Goal: Information Seeking & Learning: Learn about a topic

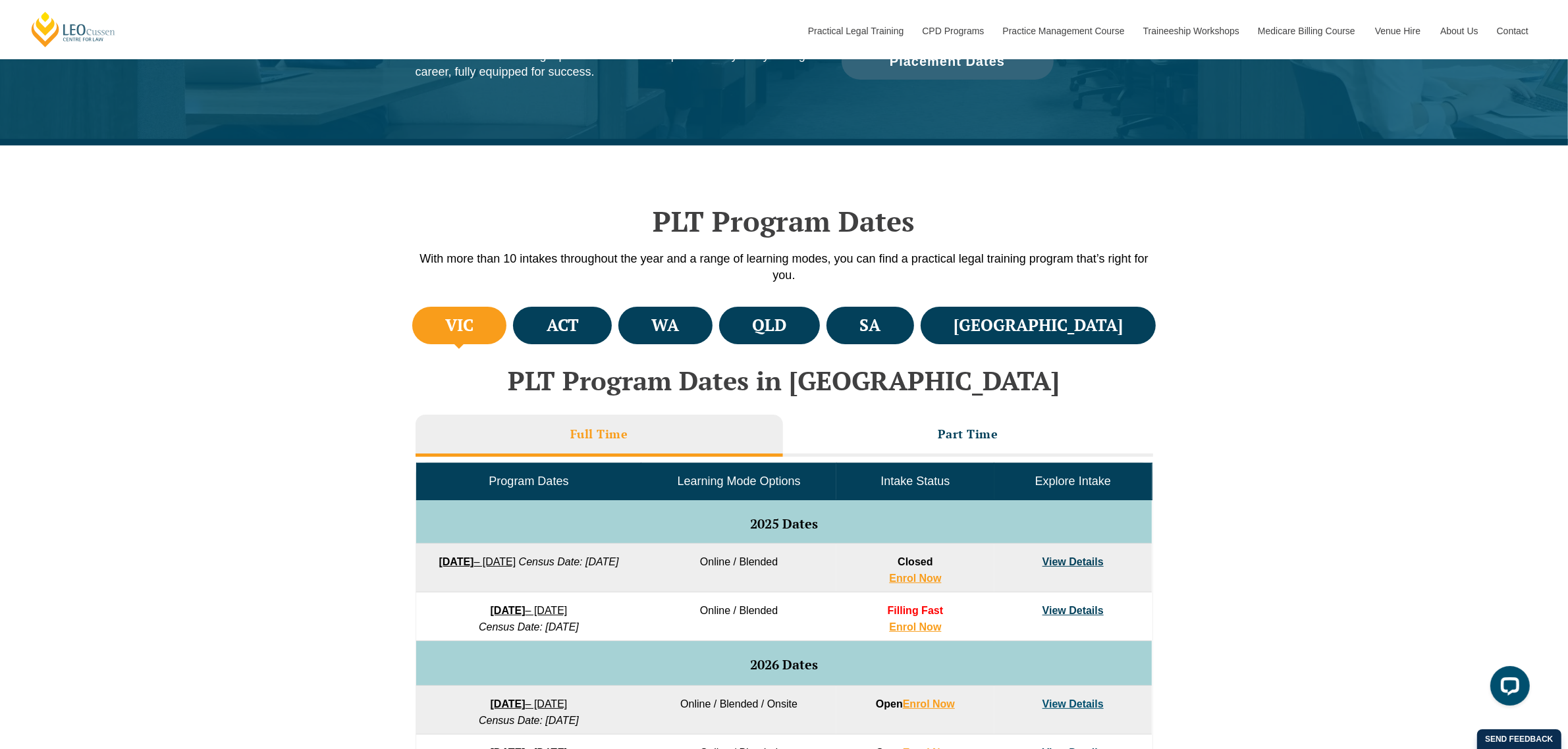
scroll to position [411, 0]
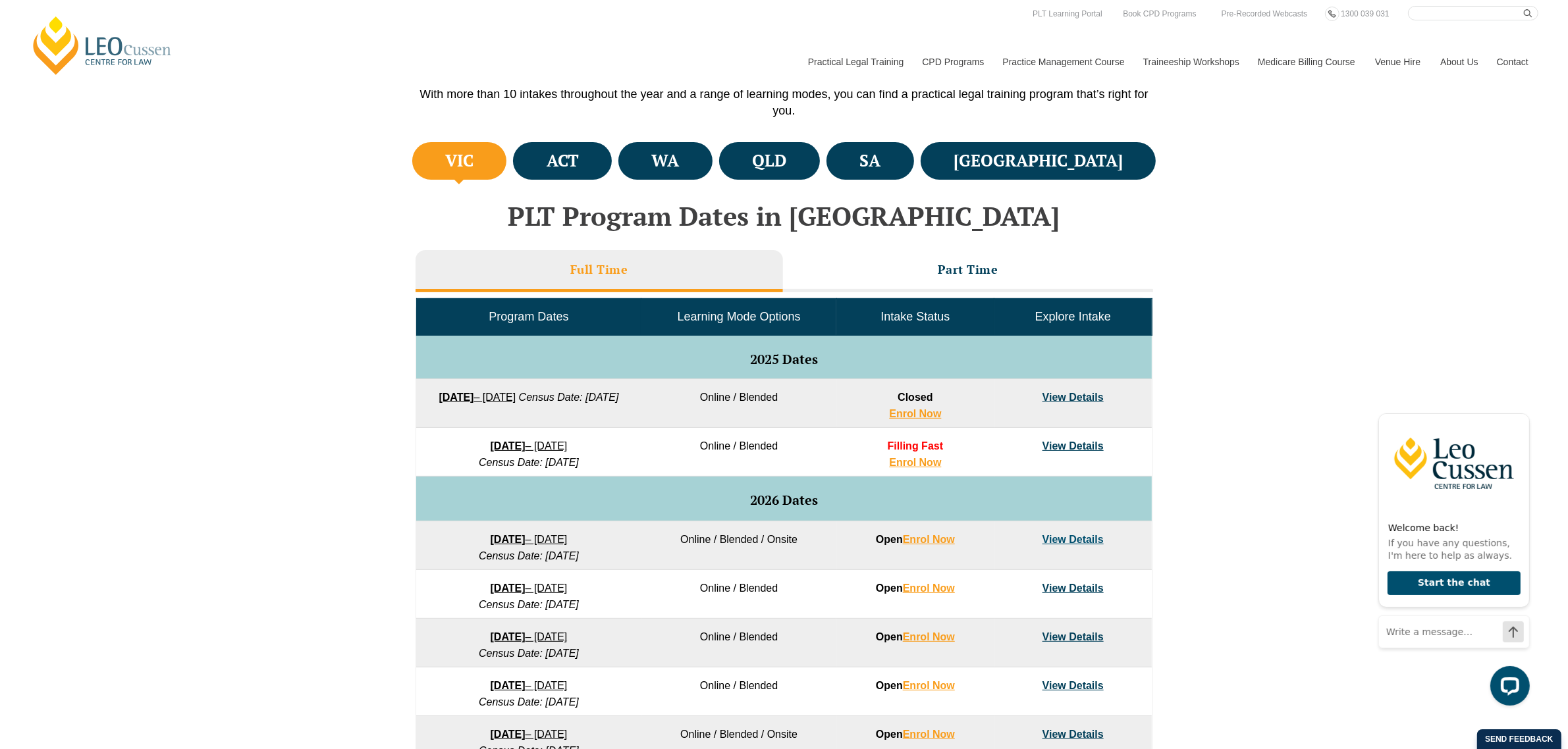
click at [485, 157] on li "VIC" at bounding box center [459, 161] width 95 height 37
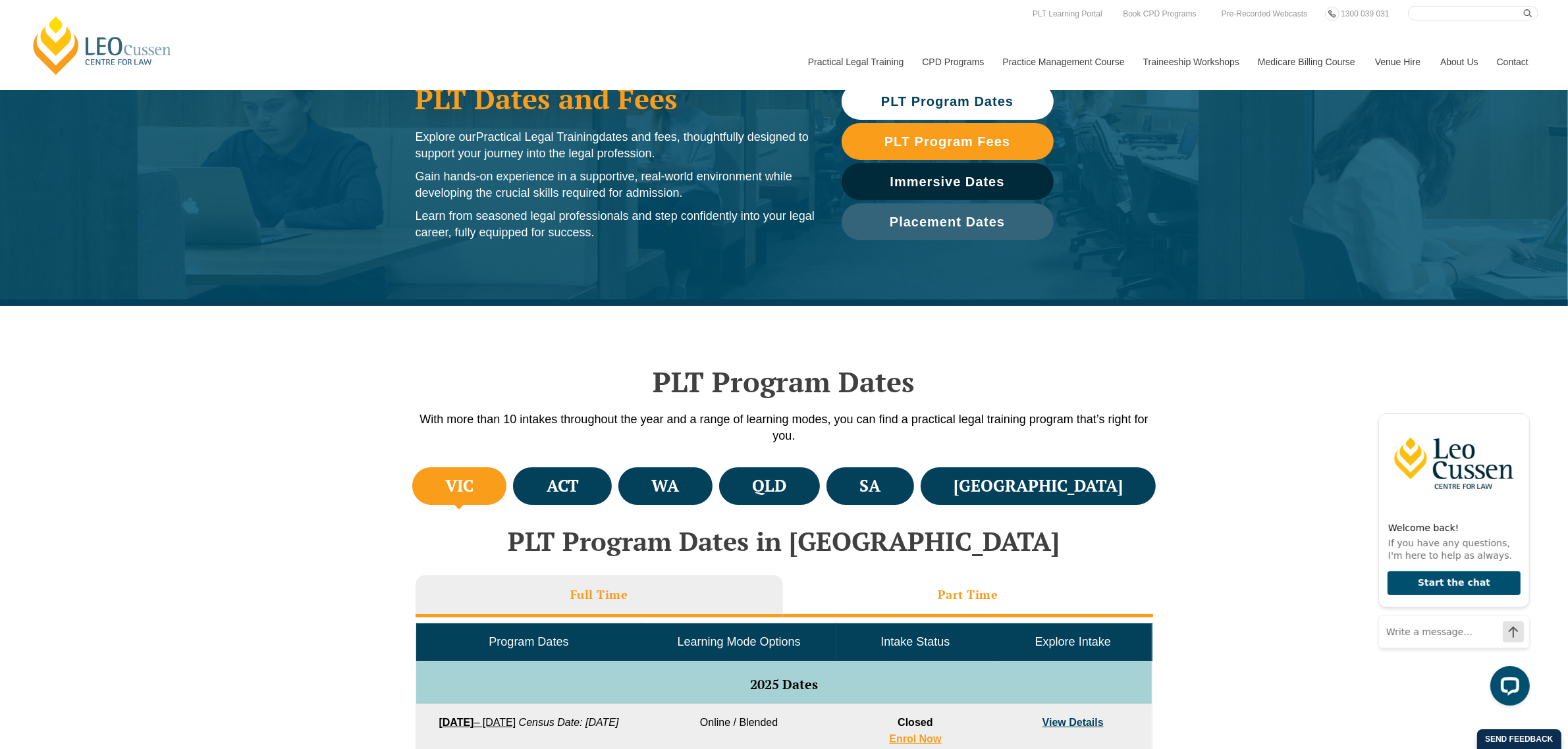
scroll to position [0, 0]
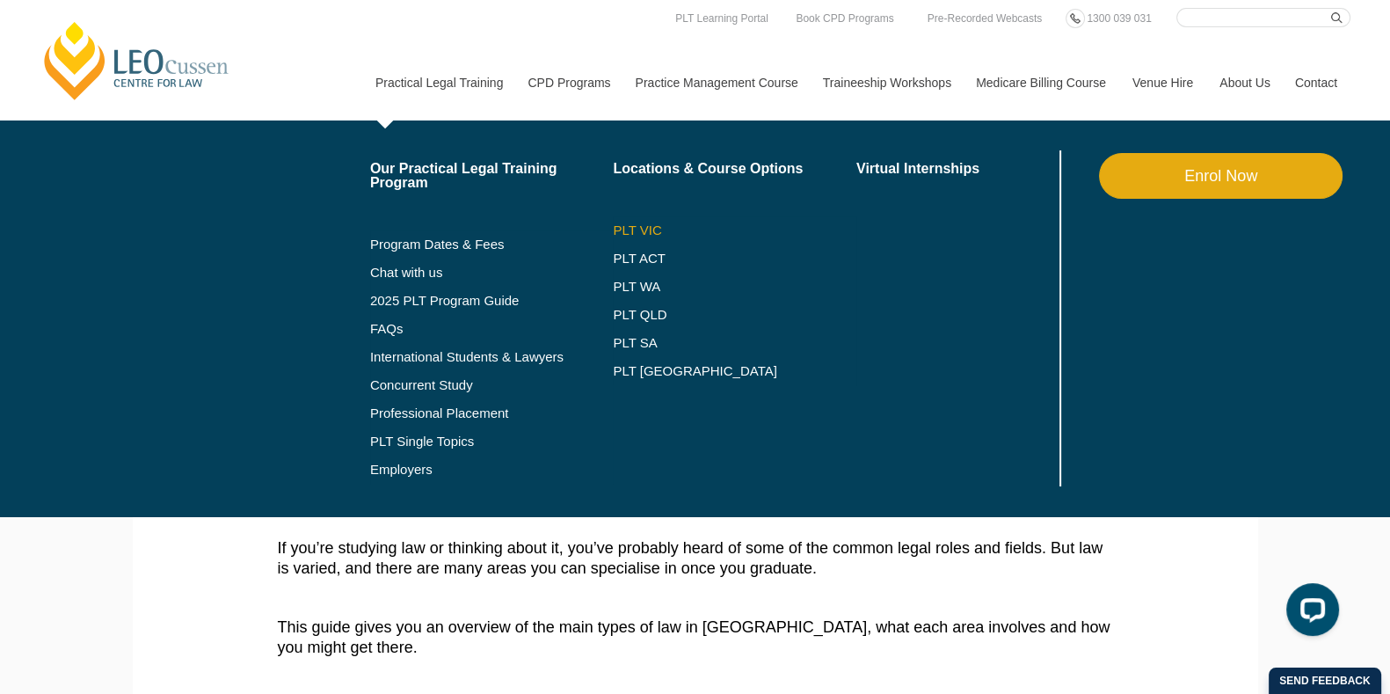
click at [624, 231] on link "PLT VIC" at bounding box center [735, 230] width 244 height 14
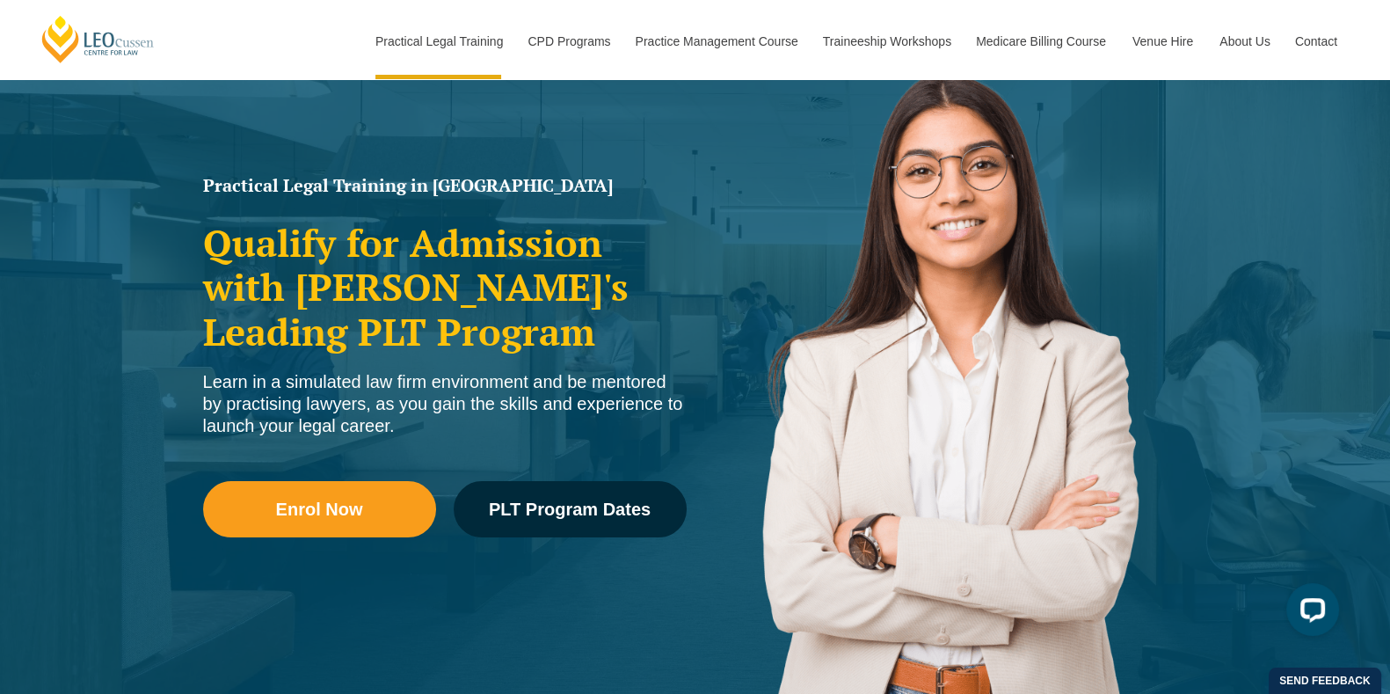
scroll to position [131, 0]
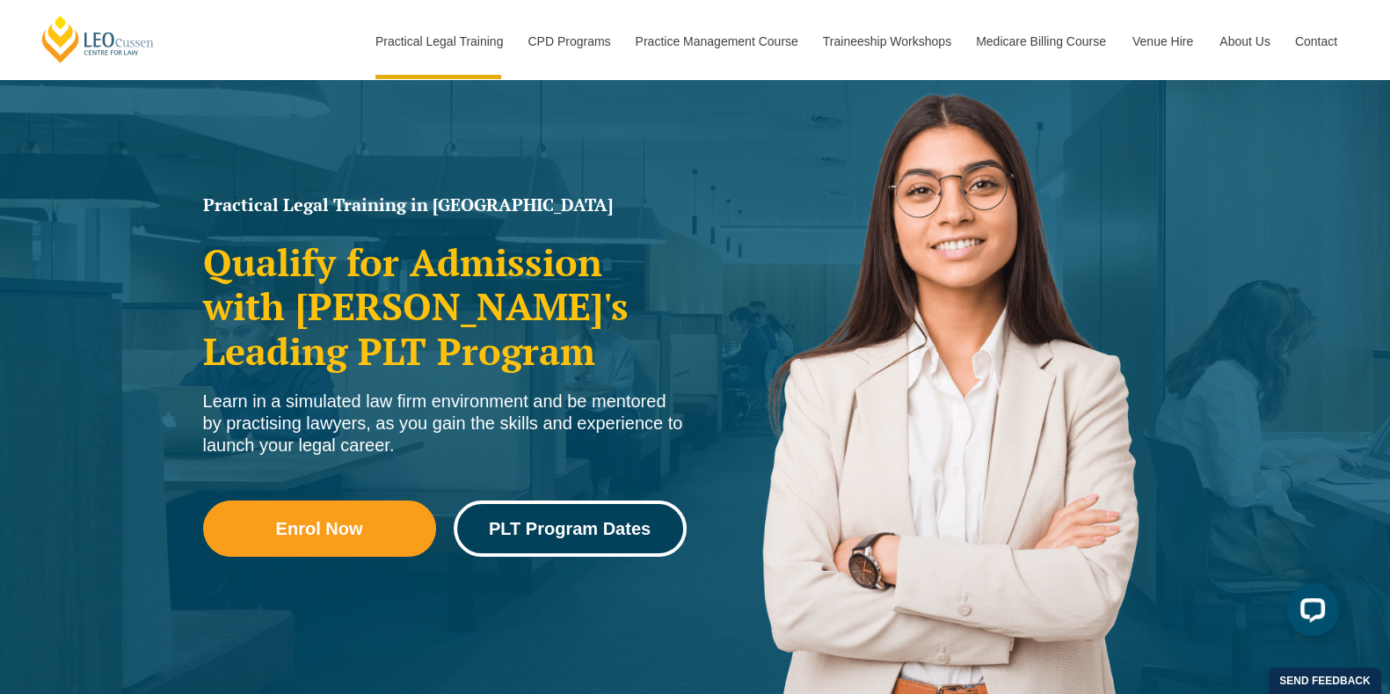
click at [577, 546] on link "PLT Program Dates" at bounding box center [570, 528] width 233 height 56
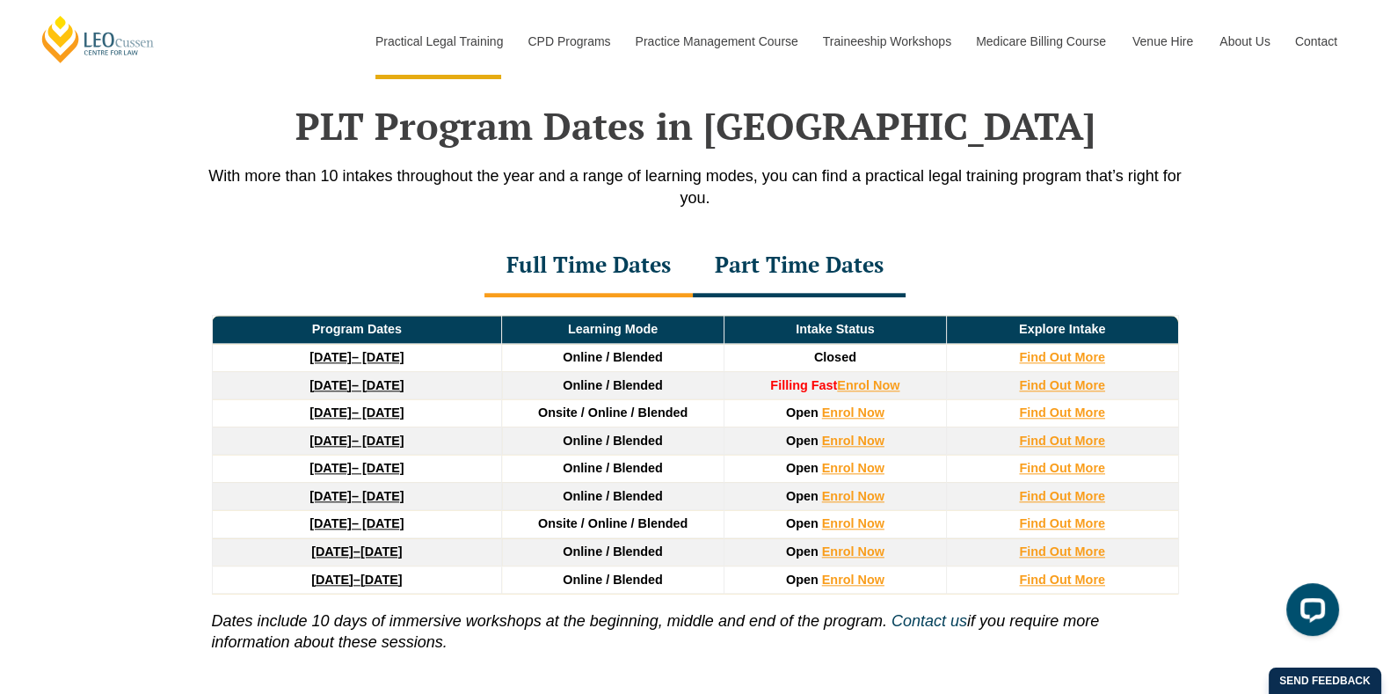
scroll to position [2293, 0]
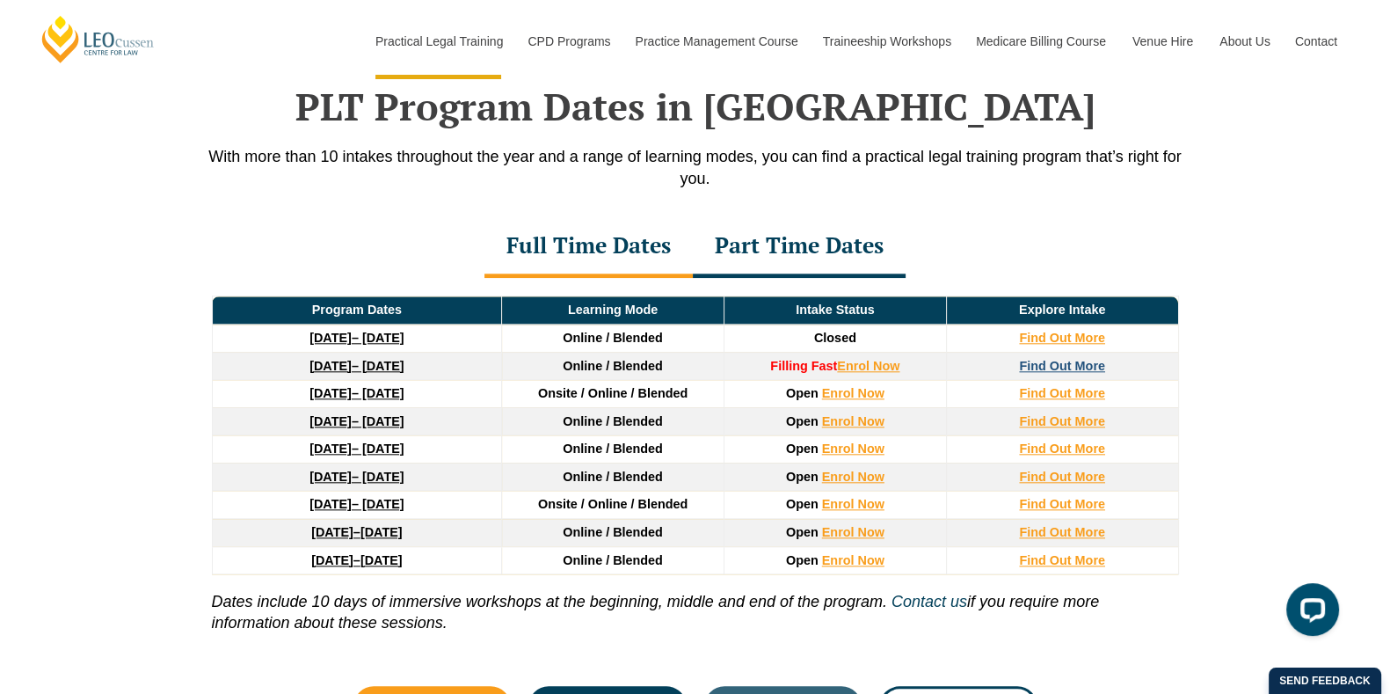
click at [1080, 371] on strong "Find Out More" at bounding box center [1062, 366] width 86 height 14
click at [813, 242] on div "Part Time Dates" at bounding box center [799, 247] width 213 height 62
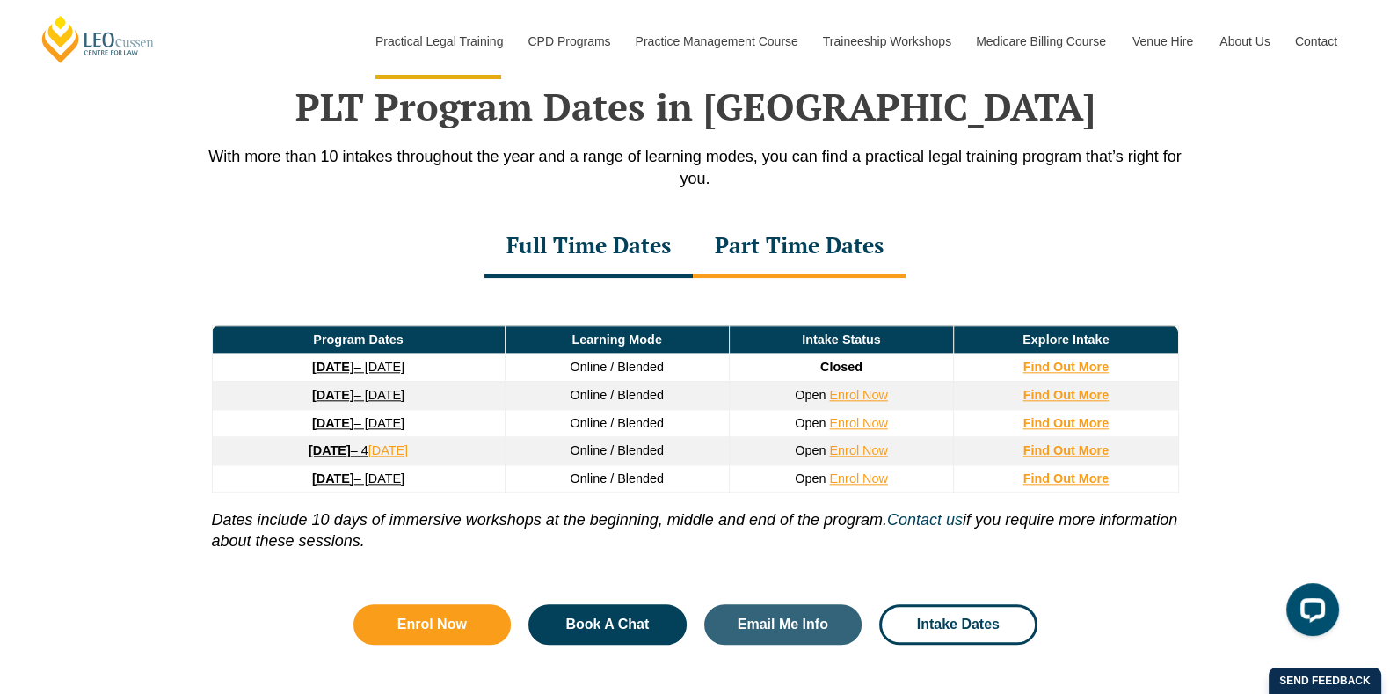
click at [570, 247] on div "Full Time Dates" at bounding box center [588, 247] width 208 height 62
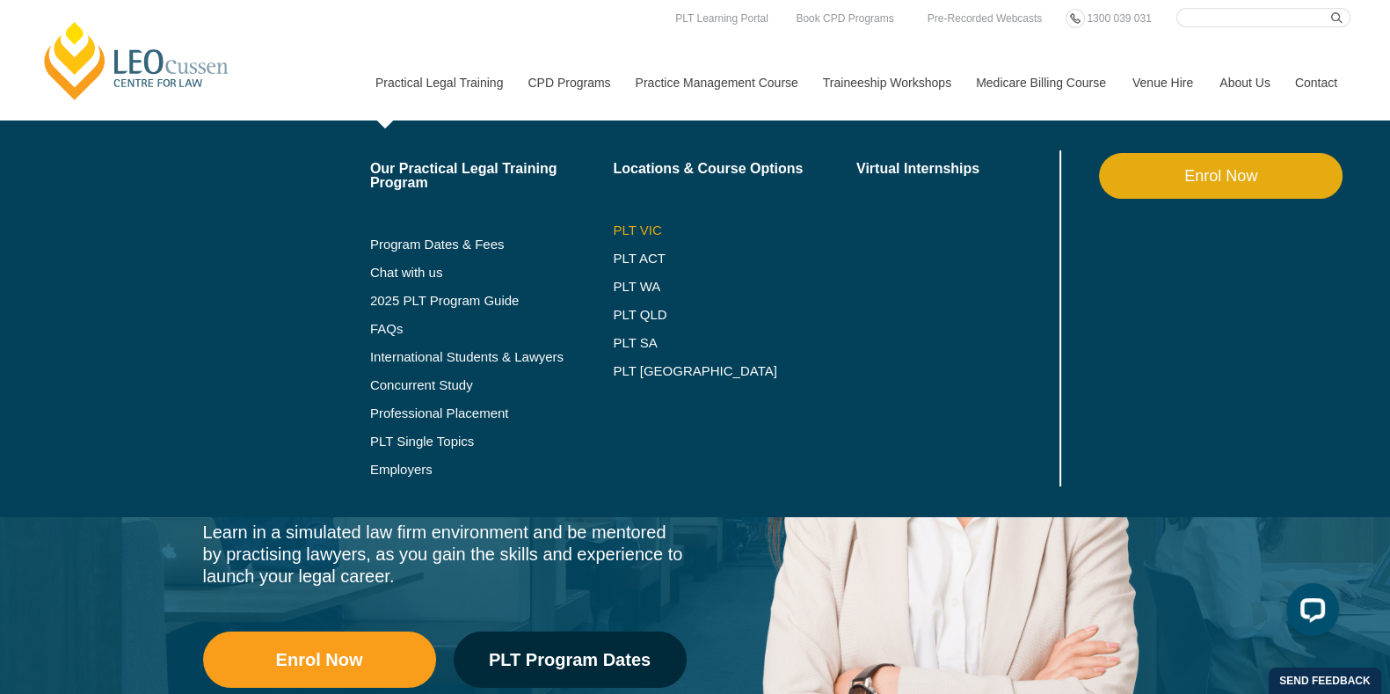
click at [637, 229] on link "PLT VIC" at bounding box center [735, 230] width 244 height 14
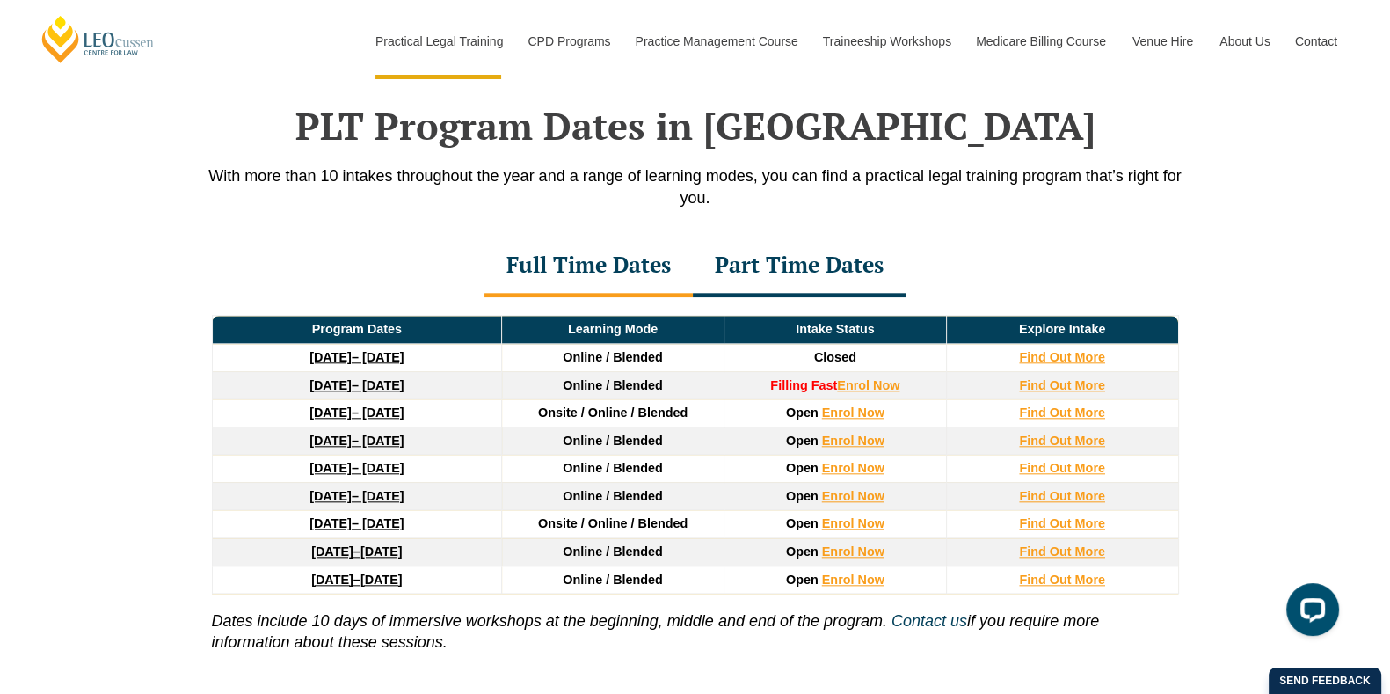
scroll to position [2271, 0]
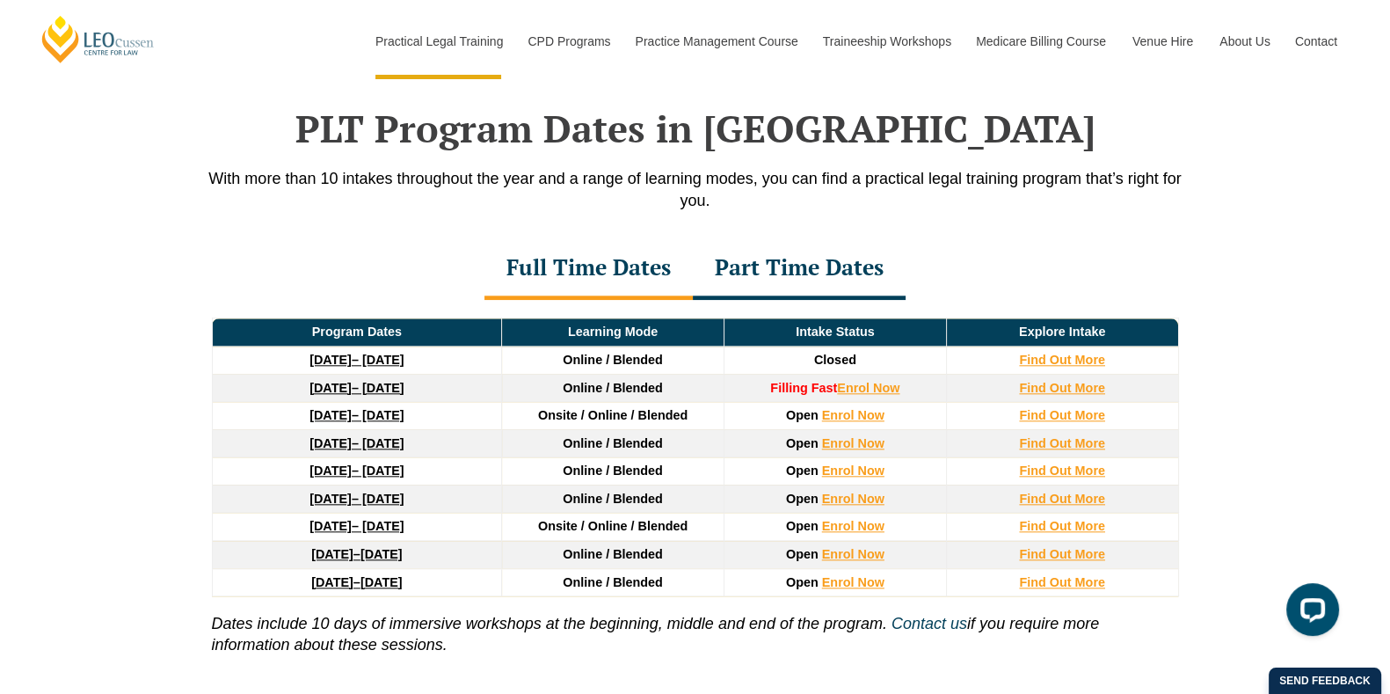
click at [896, 164] on div "PLT Program Dates in Victoria With more than 10 intakes throughout the year and…" at bounding box center [695, 413] width 1002 height 791
click at [975, 142] on h2 "PLT Program Dates in Victoria" at bounding box center [695, 128] width 1002 height 44
click at [804, 275] on div "Part Time Dates" at bounding box center [799, 269] width 213 height 62
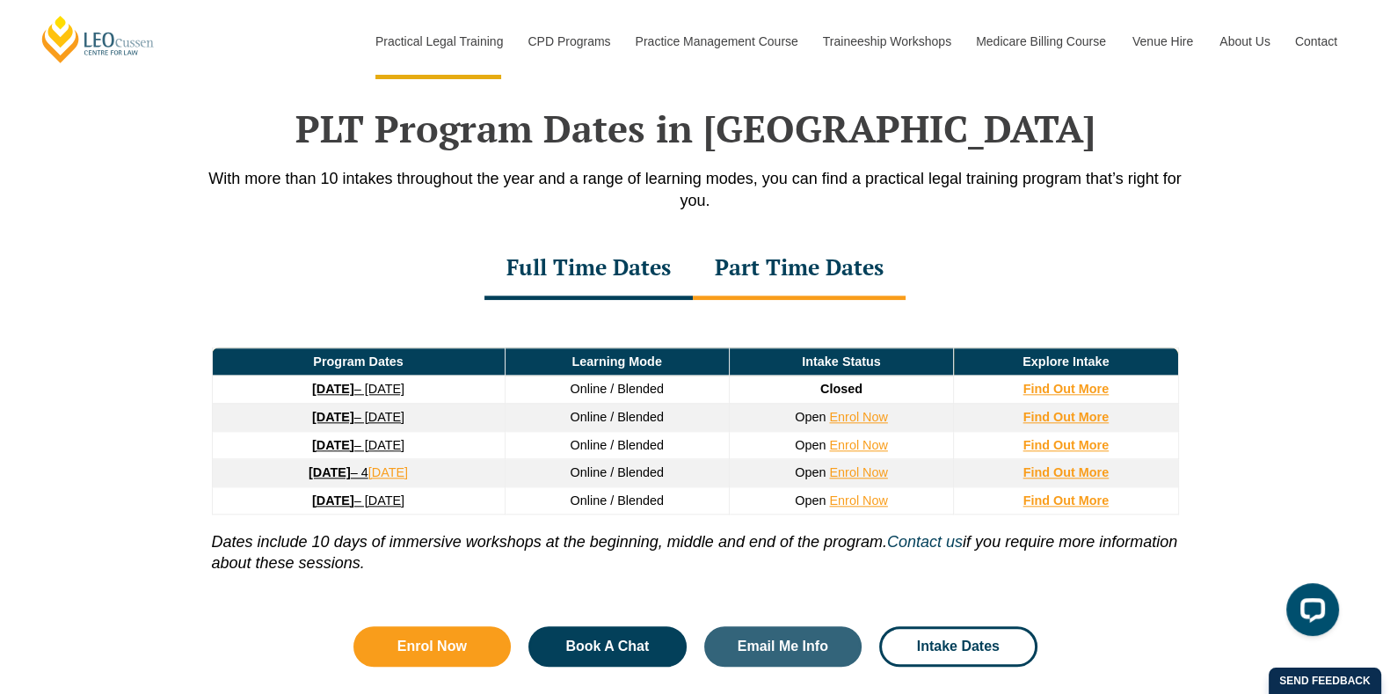
click at [577, 269] on div "Full Time Dates" at bounding box center [588, 269] width 208 height 62
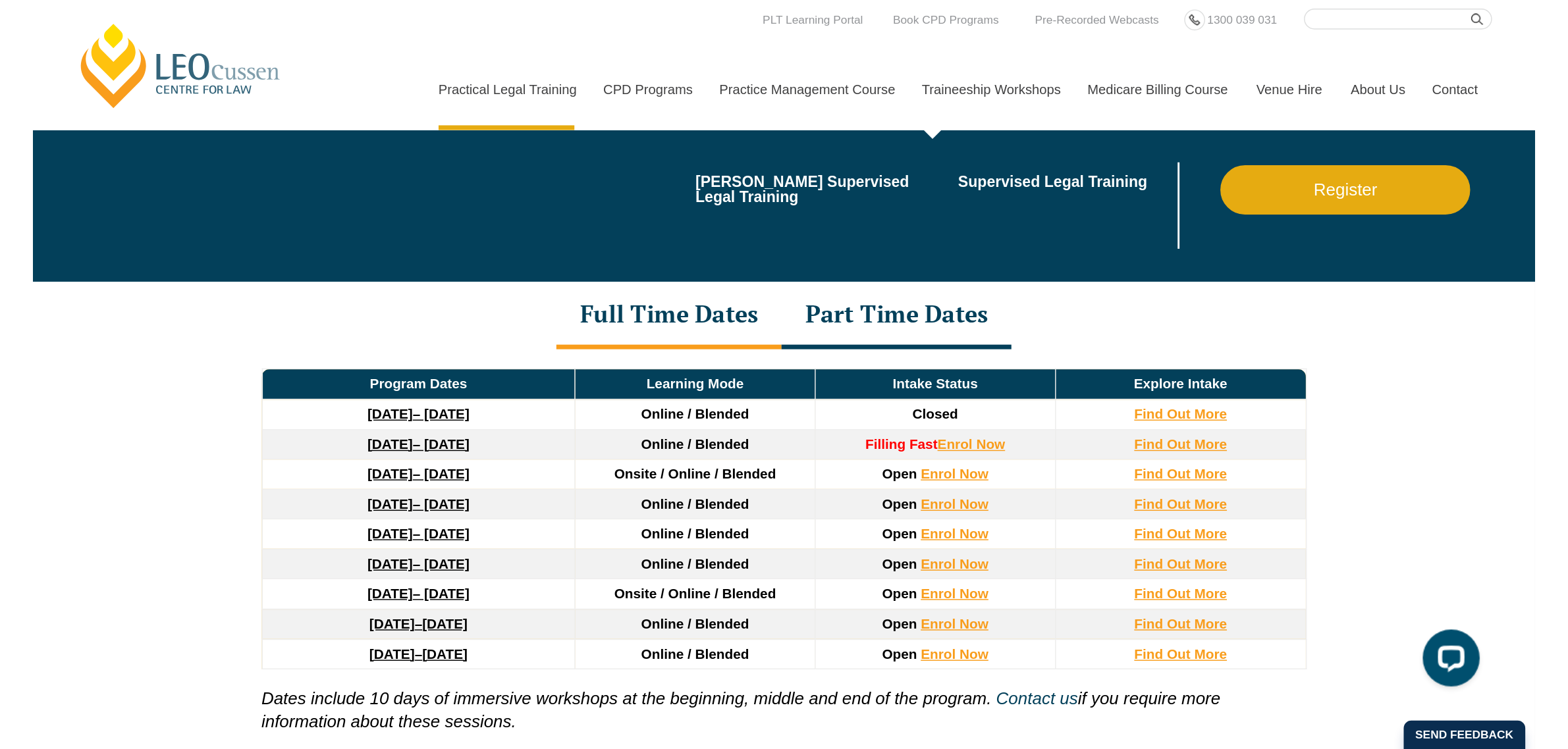
scroll to position [1683, 0]
